Goal: Task Accomplishment & Management: Use online tool/utility

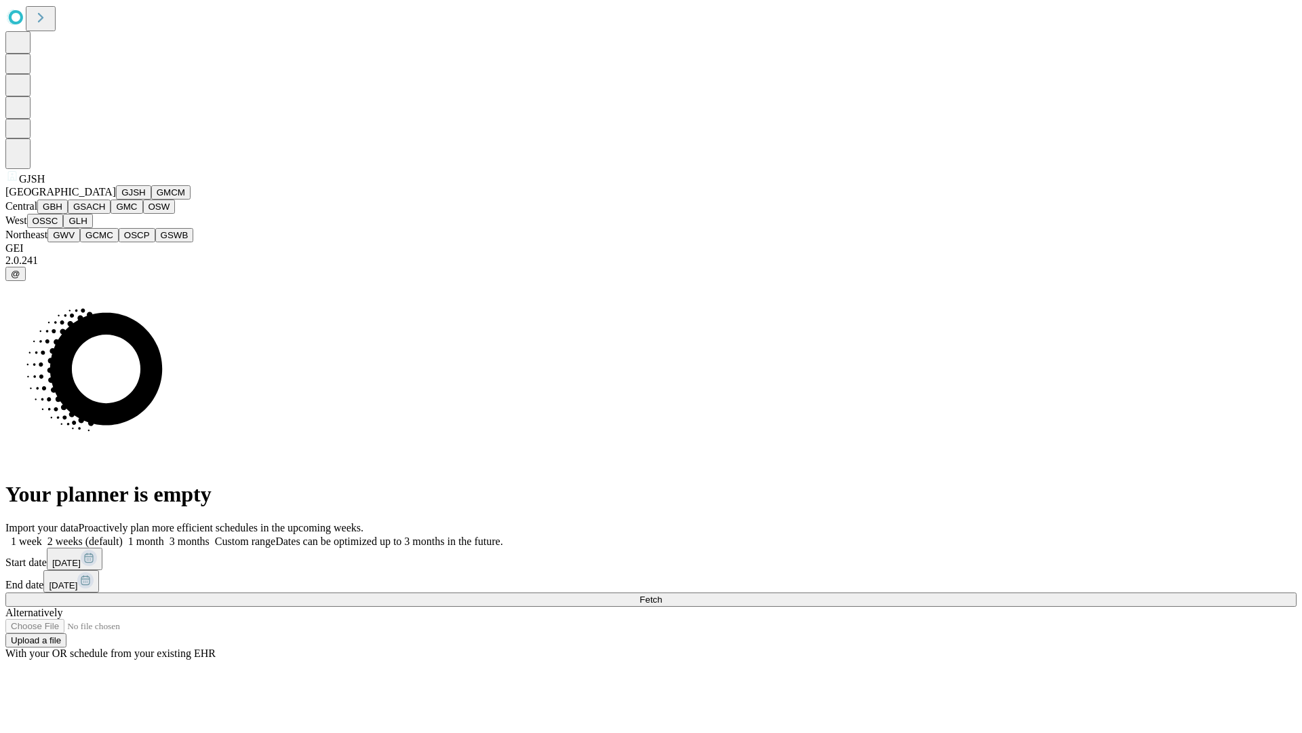
click at [116, 199] on button "GJSH" at bounding box center [133, 192] width 35 height 14
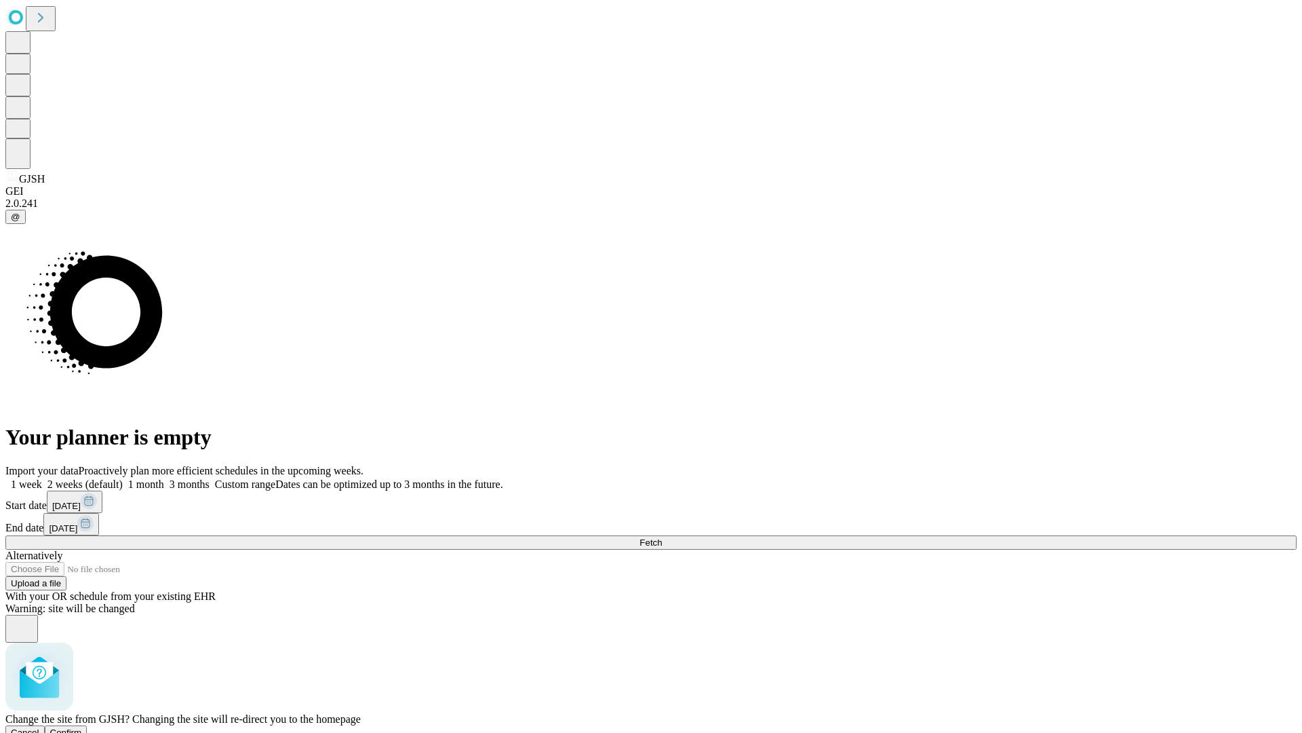
click at [82, 727] on span "Confirm" at bounding box center [66, 732] width 32 height 10
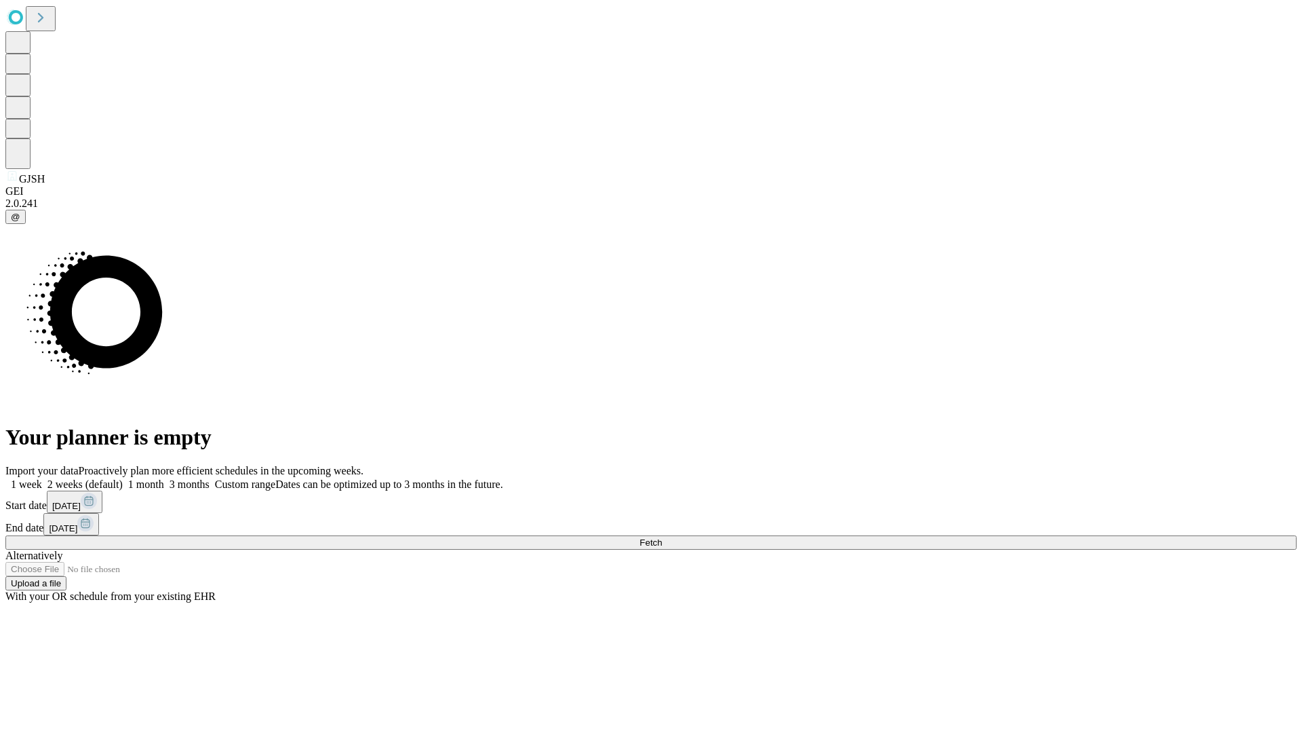
click at [164, 478] on label "1 month" at bounding box center [143, 484] width 41 height 12
click at [662, 537] on span "Fetch" at bounding box center [651, 542] width 22 height 10
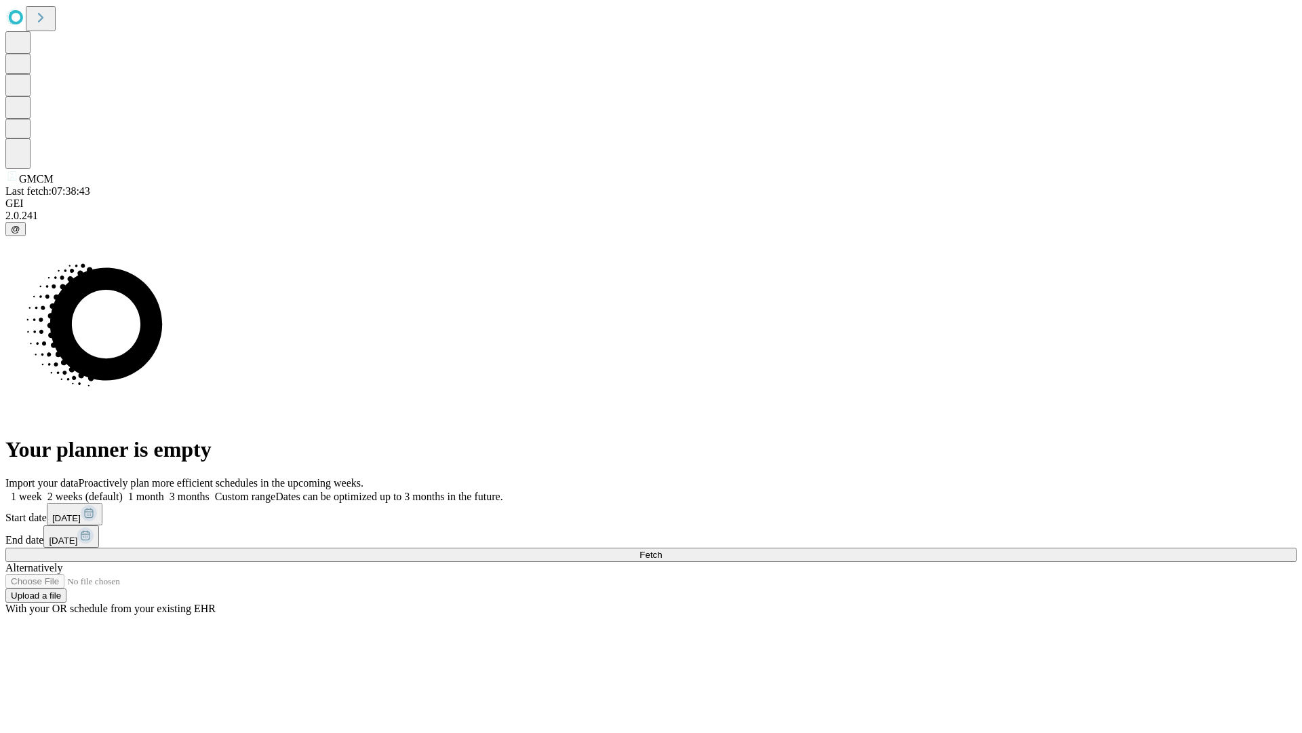
click at [164, 490] on label "1 month" at bounding box center [143, 496] width 41 height 12
click at [662, 549] on span "Fetch" at bounding box center [651, 554] width 22 height 10
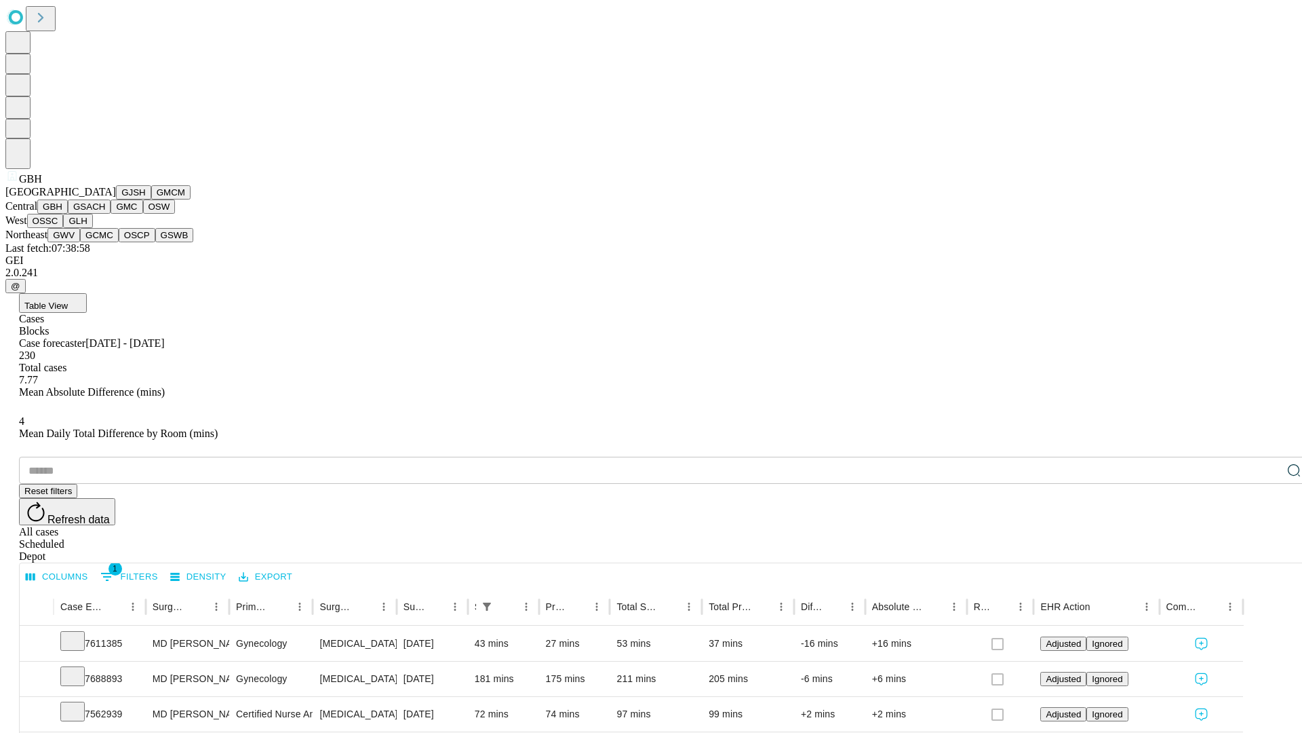
click at [105, 214] on button "GSACH" at bounding box center [89, 206] width 43 height 14
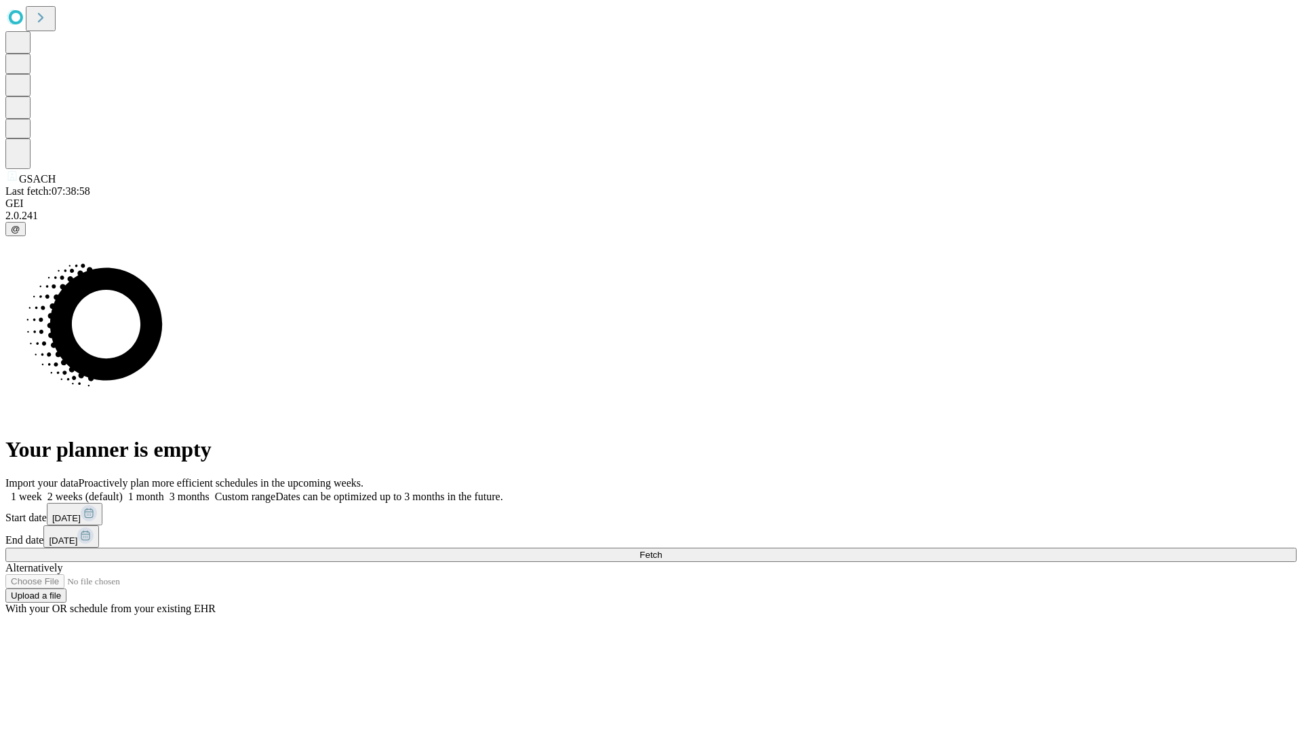
click at [164, 490] on label "1 month" at bounding box center [143, 496] width 41 height 12
click at [662, 549] on span "Fetch" at bounding box center [651, 554] width 22 height 10
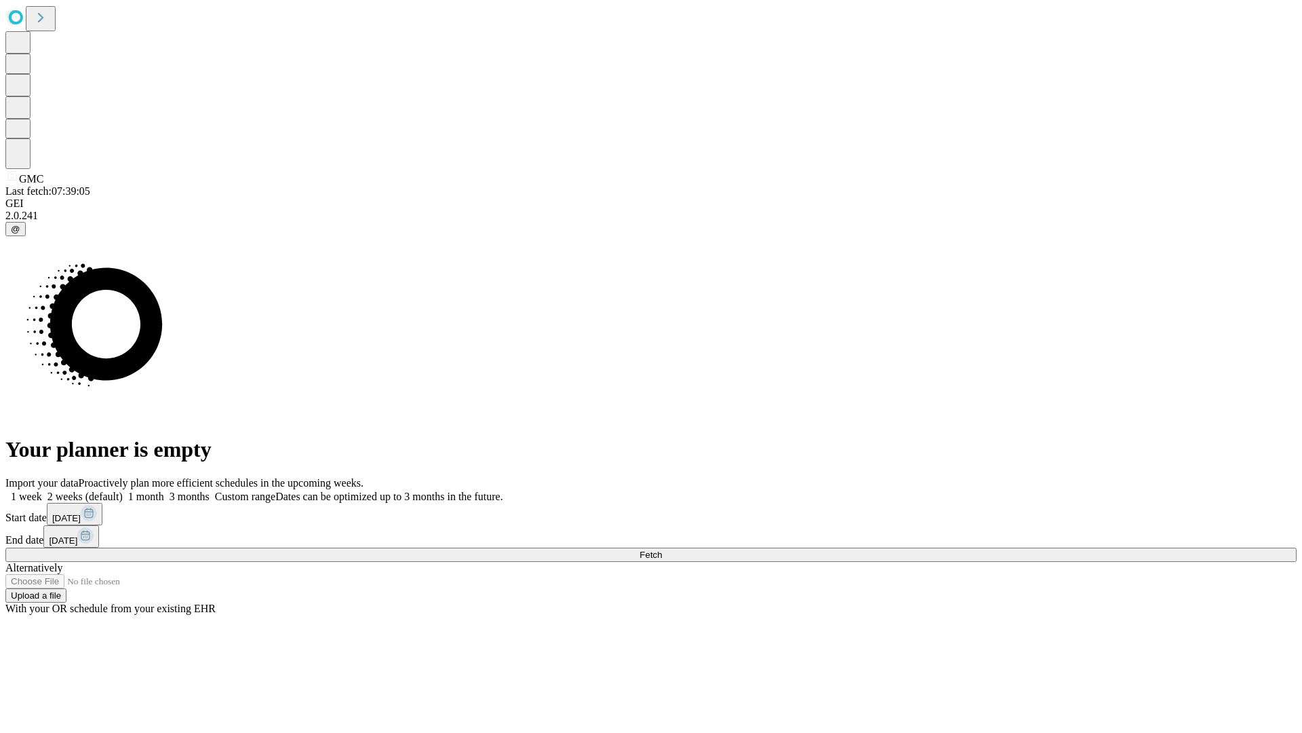
click at [164, 490] on label "1 month" at bounding box center [143, 496] width 41 height 12
click at [662, 549] on span "Fetch" at bounding box center [651, 554] width 22 height 10
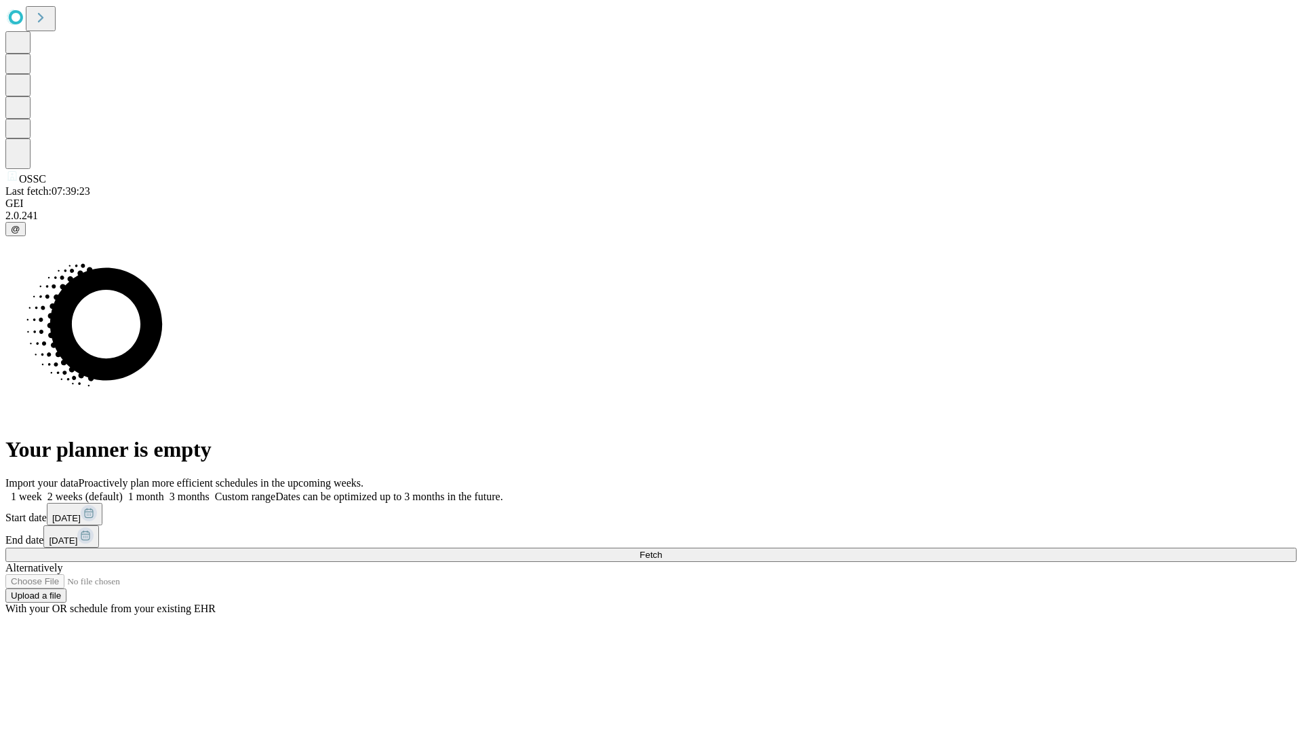
click at [164, 490] on label "1 month" at bounding box center [143, 496] width 41 height 12
click at [662, 549] on span "Fetch" at bounding box center [651, 554] width 22 height 10
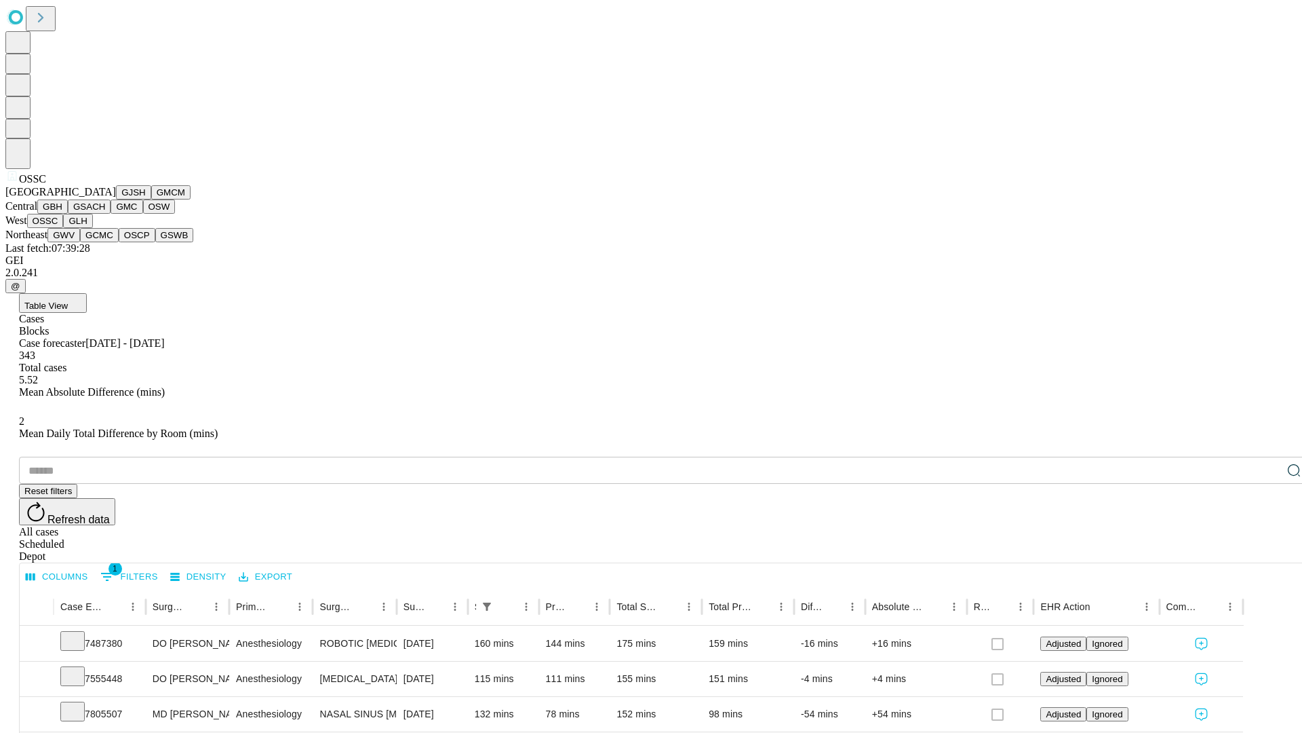
click at [92, 228] on button "GLH" at bounding box center [77, 221] width 29 height 14
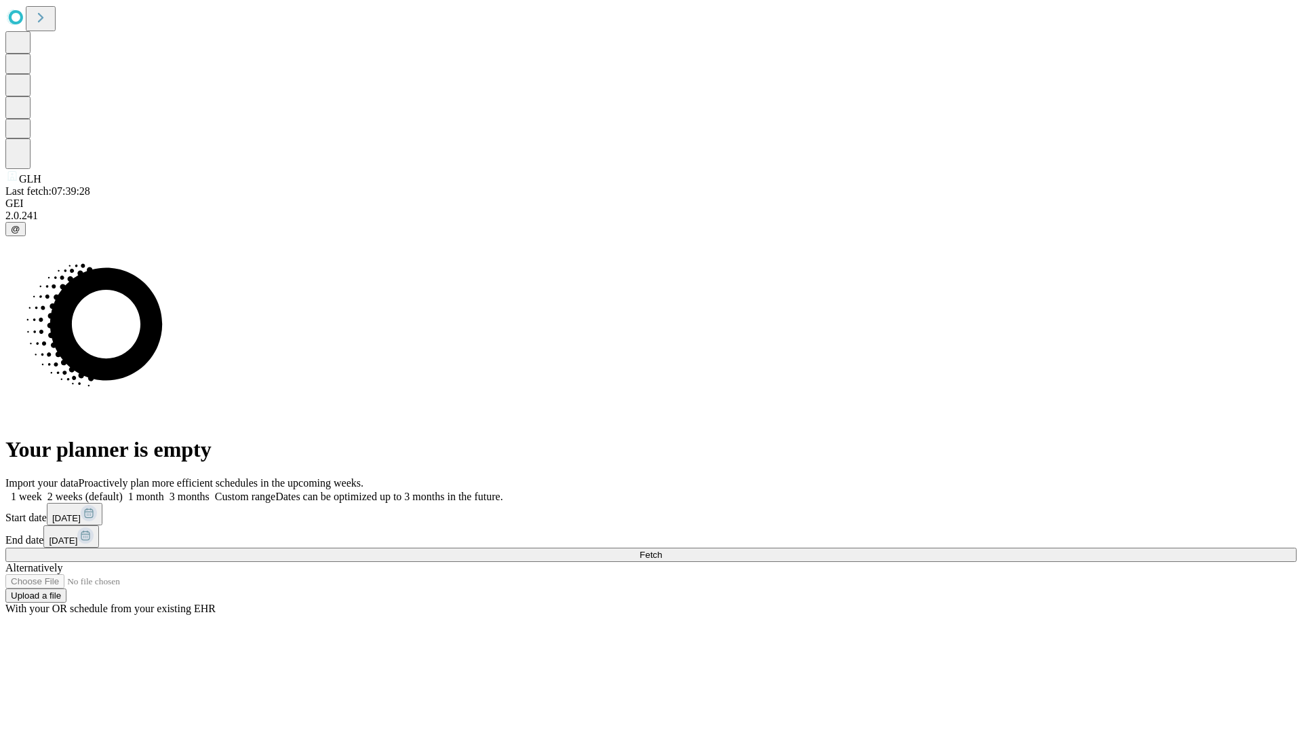
click at [164, 490] on label "1 month" at bounding box center [143, 496] width 41 height 12
click at [662, 549] on span "Fetch" at bounding box center [651, 554] width 22 height 10
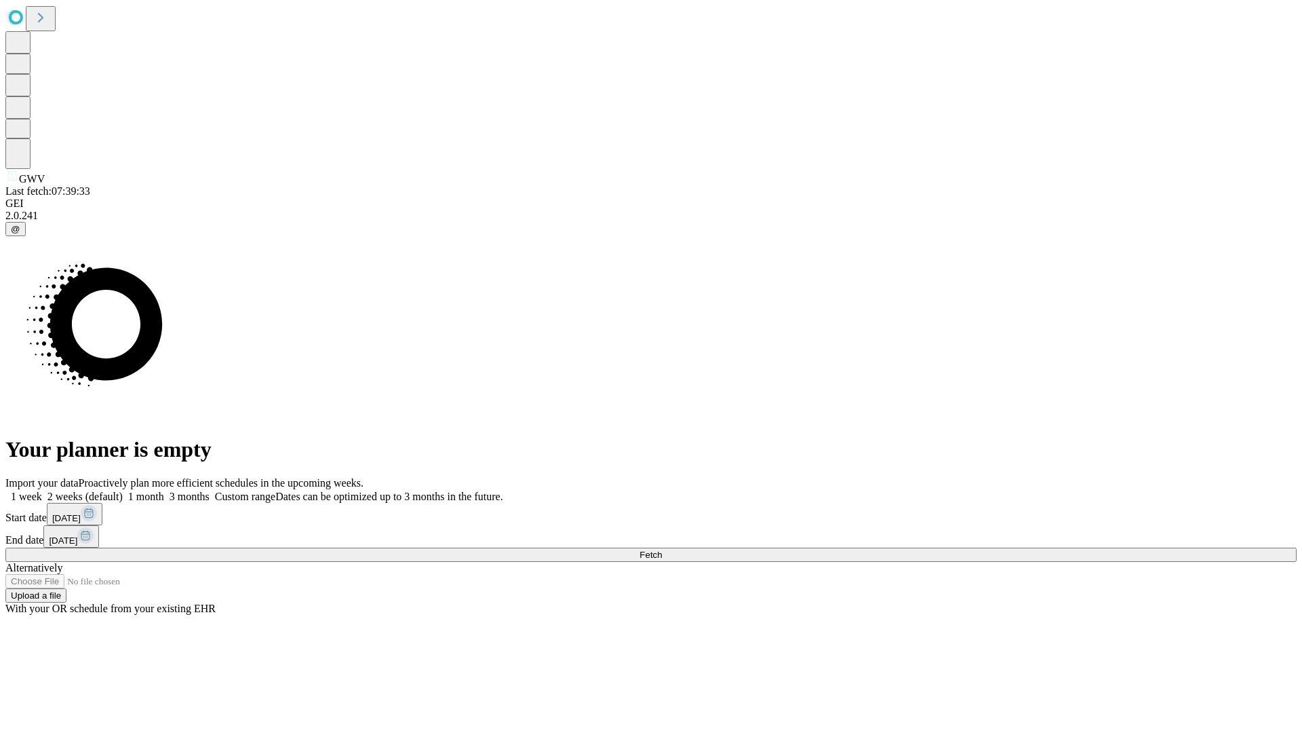
click at [164, 490] on label "1 month" at bounding box center [143, 496] width 41 height 12
click at [662, 549] on span "Fetch" at bounding box center [651, 554] width 22 height 10
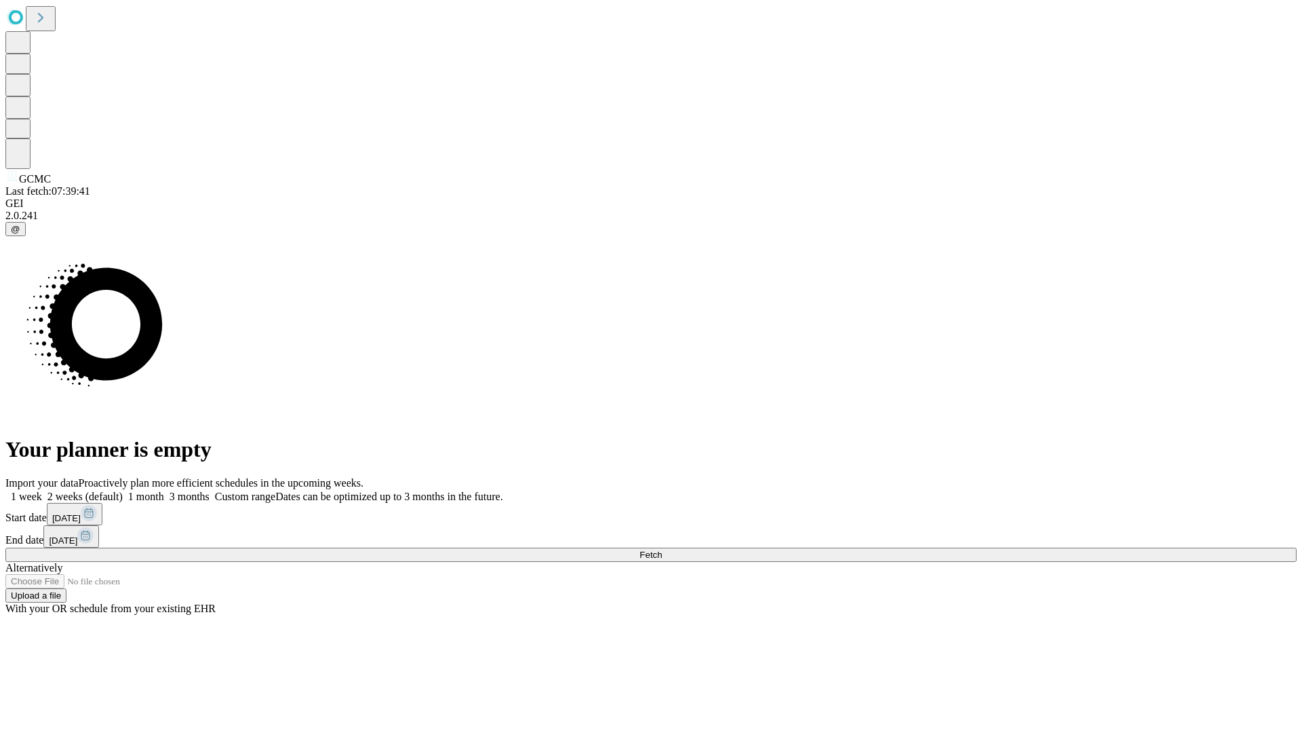
click at [164, 490] on label "1 month" at bounding box center [143, 496] width 41 height 12
click at [662, 549] on span "Fetch" at bounding box center [651, 554] width 22 height 10
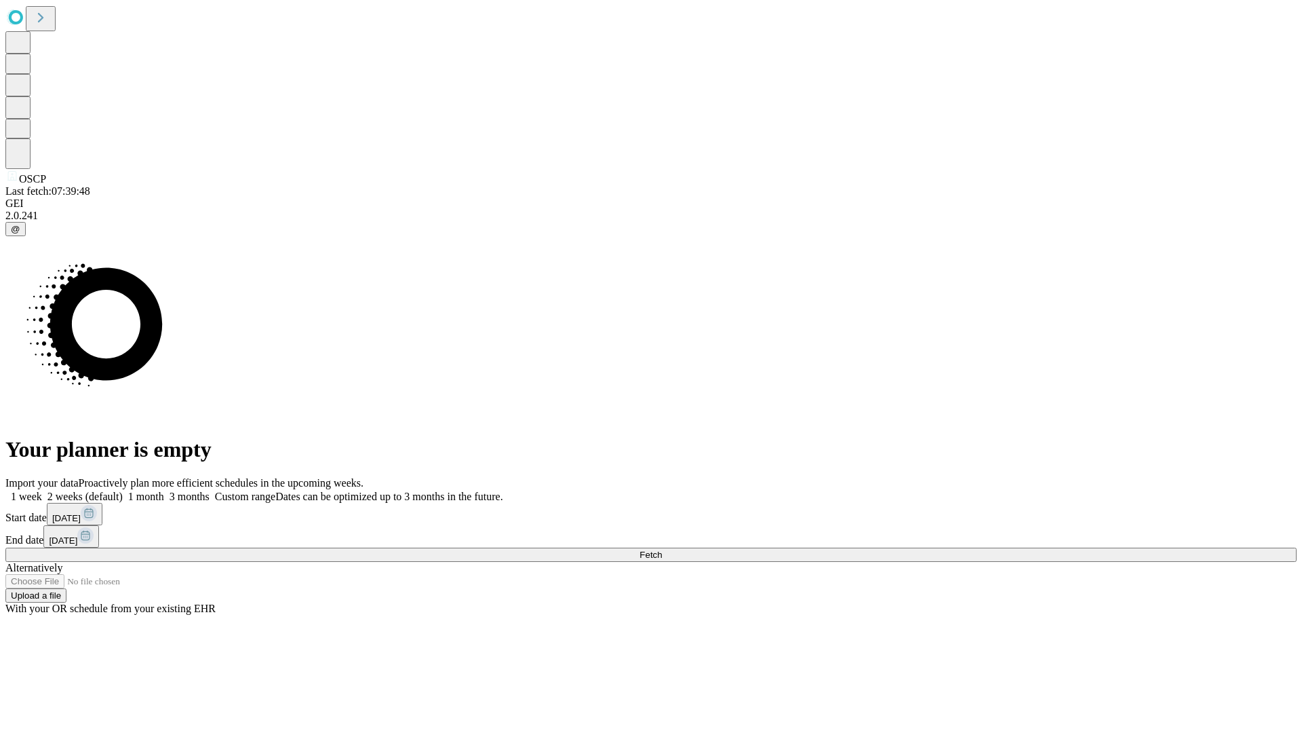
click at [164, 490] on label "1 month" at bounding box center [143, 496] width 41 height 12
click at [662, 549] on span "Fetch" at bounding box center [651, 554] width 22 height 10
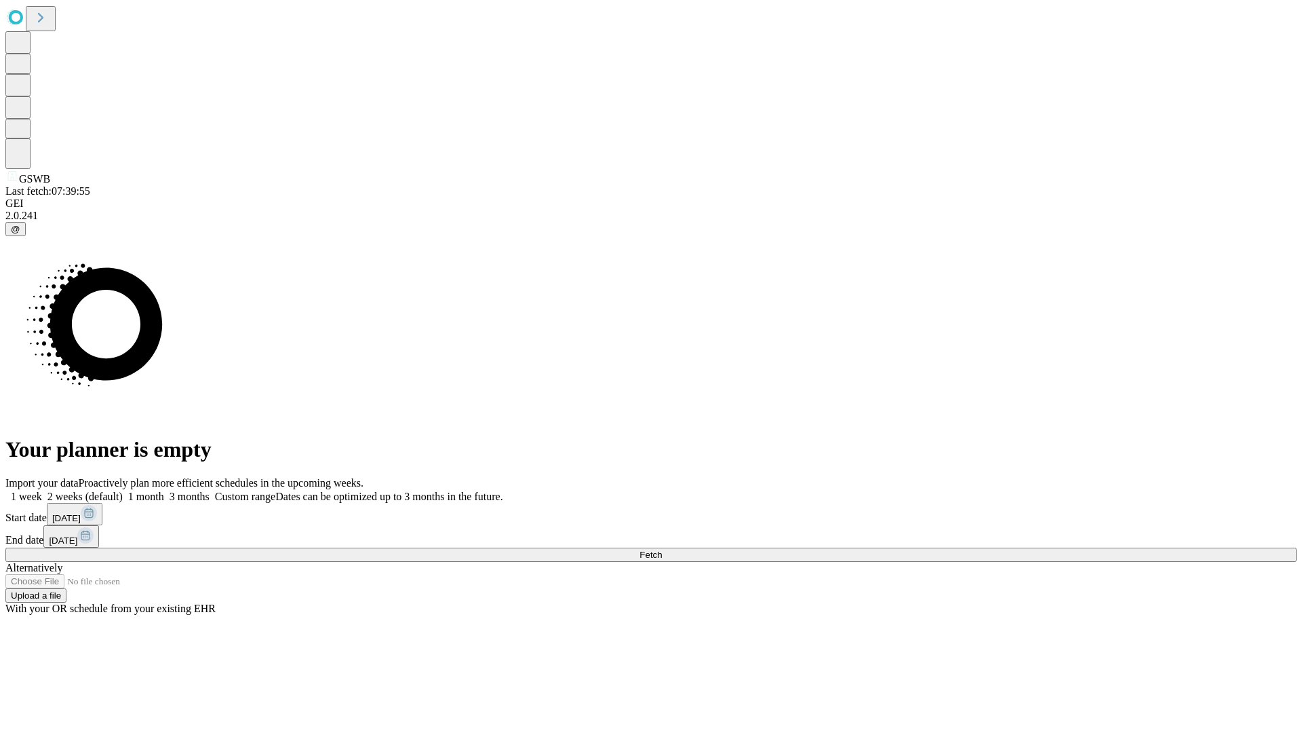
click at [164, 490] on label "1 month" at bounding box center [143, 496] width 41 height 12
click at [662, 549] on span "Fetch" at bounding box center [651, 554] width 22 height 10
